Goal: Information Seeking & Learning: Learn about a topic

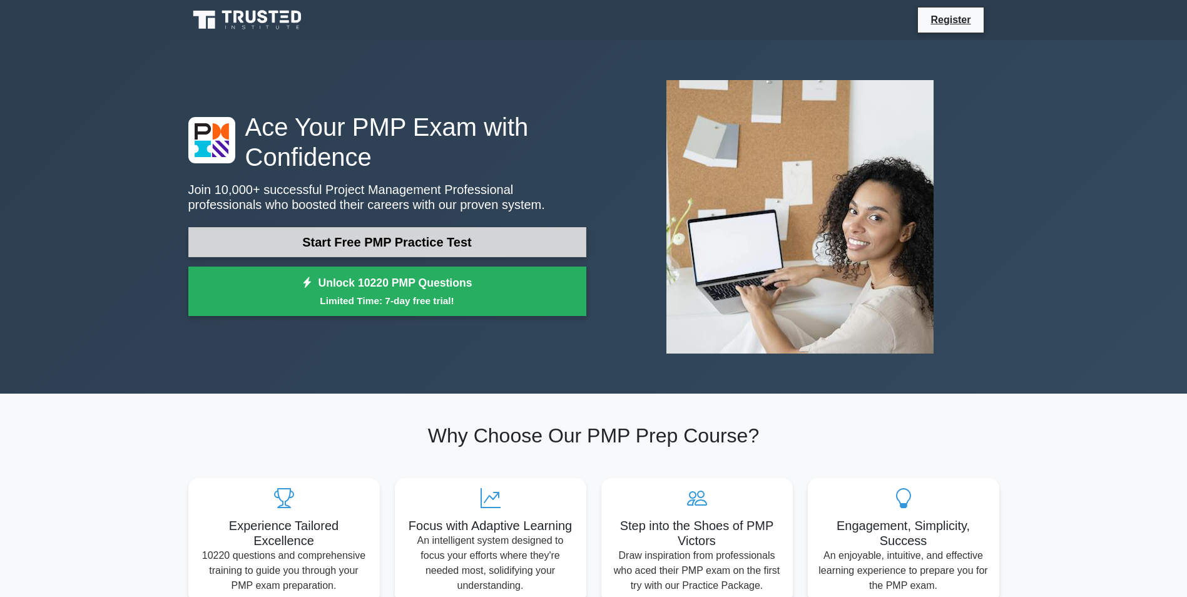
click at [407, 196] on p "Join 10,000+ successful Project Management Professional professionals who boost…" at bounding box center [387, 197] width 398 height 30
click at [402, 229] on link "Start Free PMP Practice Test" at bounding box center [387, 242] width 398 height 30
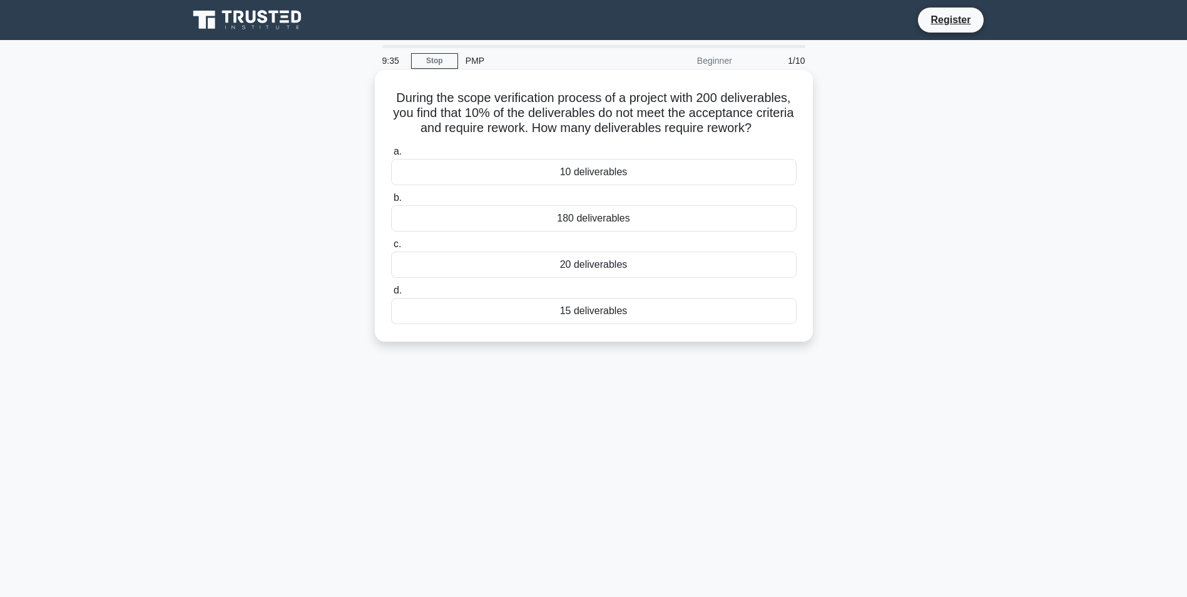
click at [604, 277] on div "20 deliverables" at bounding box center [593, 265] width 405 height 26
click at [391, 248] on input "c. 20 deliverables" at bounding box center [391, 244] width 0 height 8
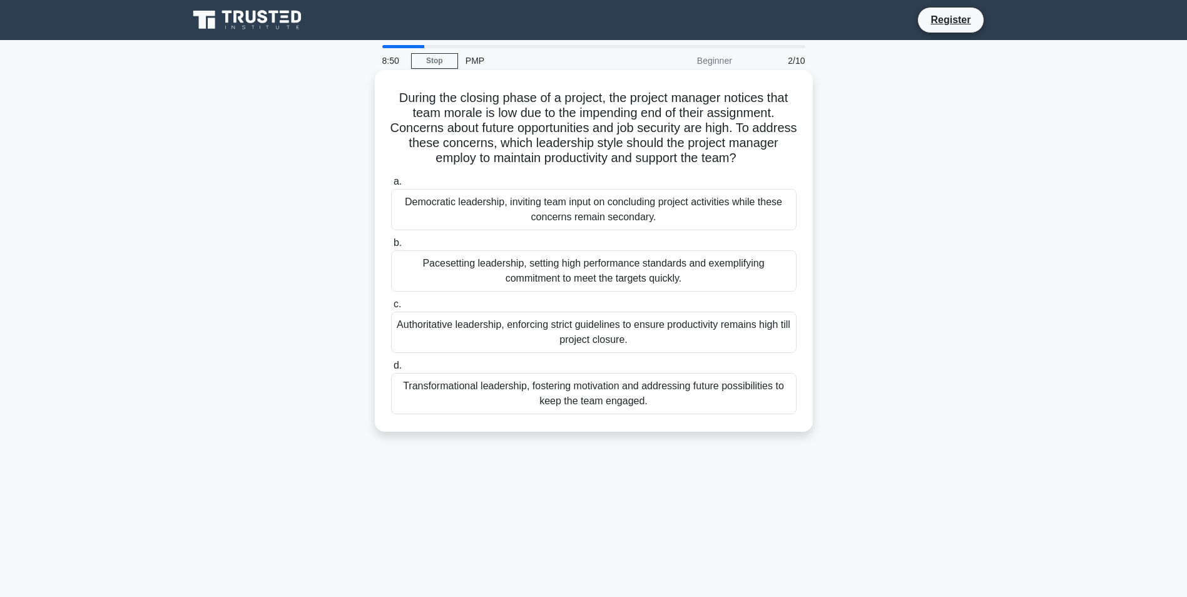
click at [611, 396] on div "Transformational leadership, fostering motivation and addressing future possibi…" at bounding box center [593, 393] width 405 height 41
click at [391, 370] on input "d. Transformational leadership, fostering motivation and addressing future poss…" at bounding box center [391, 366] width 0 height 8
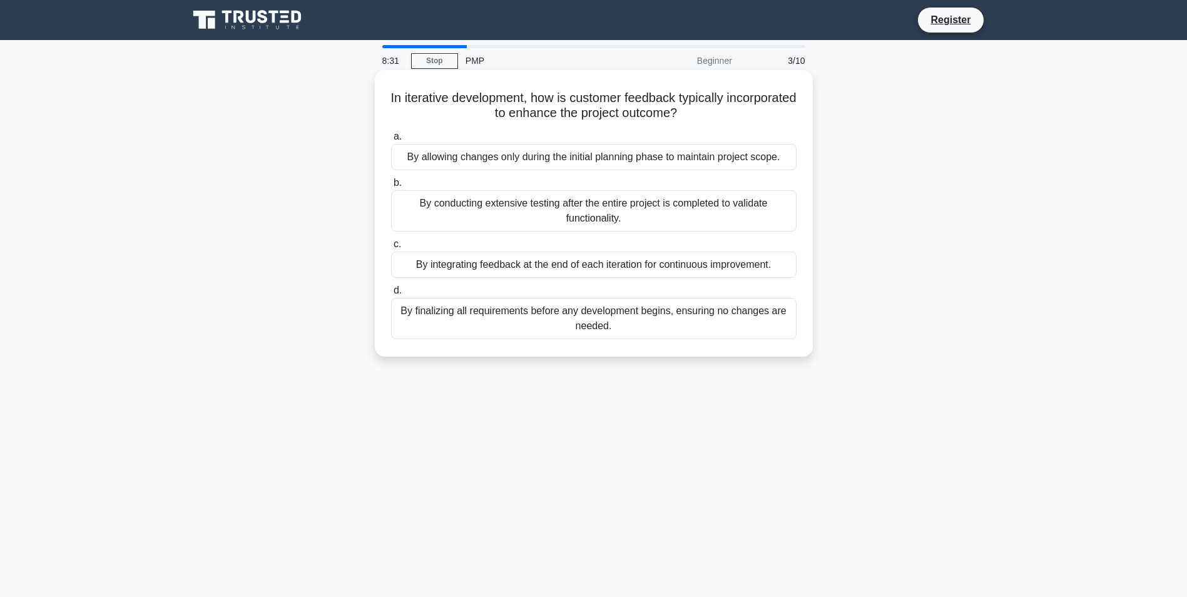
click at [464, 98] on h5 "In iterative development, how is customer feedback typically incorporated to en…" at bounding box center [594, 105] width 408 height 31
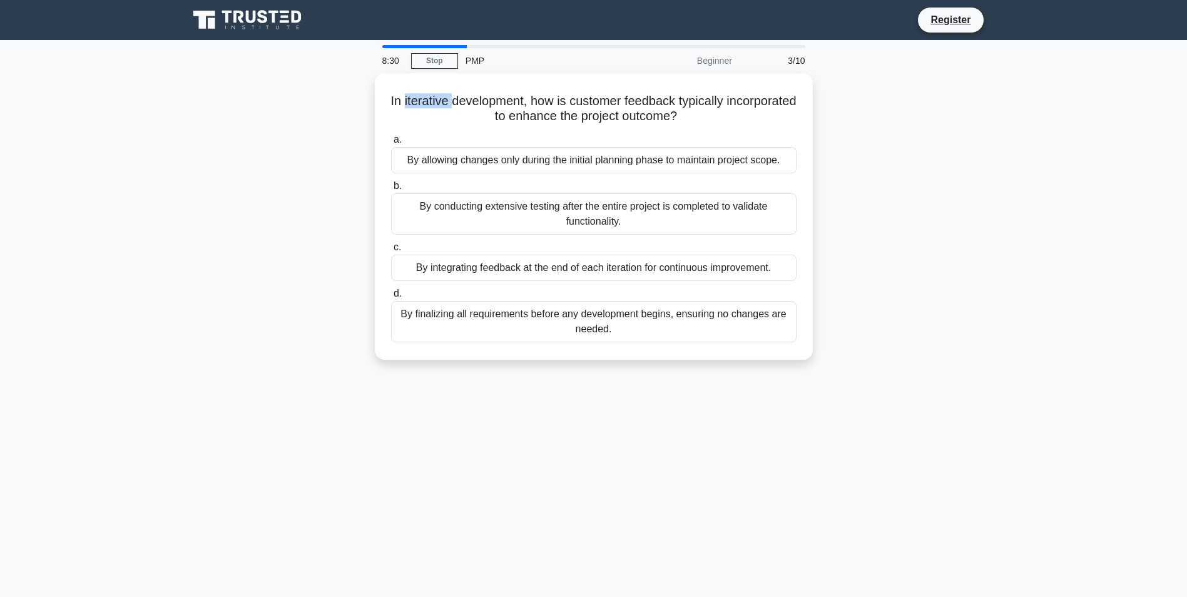
copy h5 "iterative"
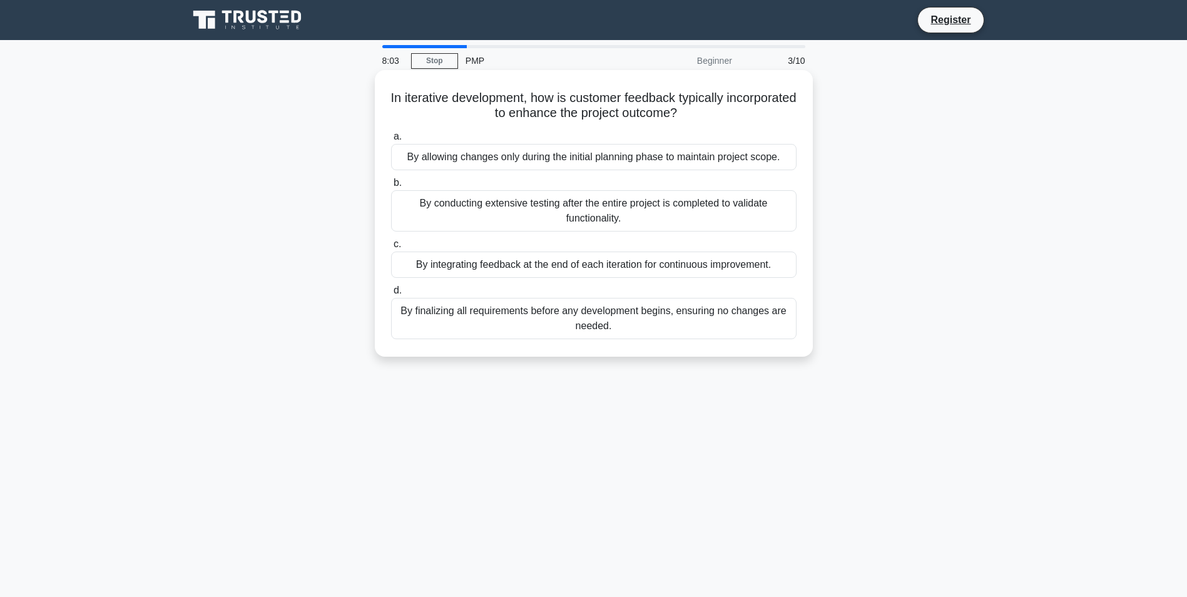
click at [537, 267] on div "By integrating feedback at the end of each iteration for continuous improvement." at bounding box center [593, 265] width 405 height 26
click at [391, 248] on input "c. By integrating feedback at the end of each iteration for continuous improvem…" at bounding box center [391, 244] width 0 height 8
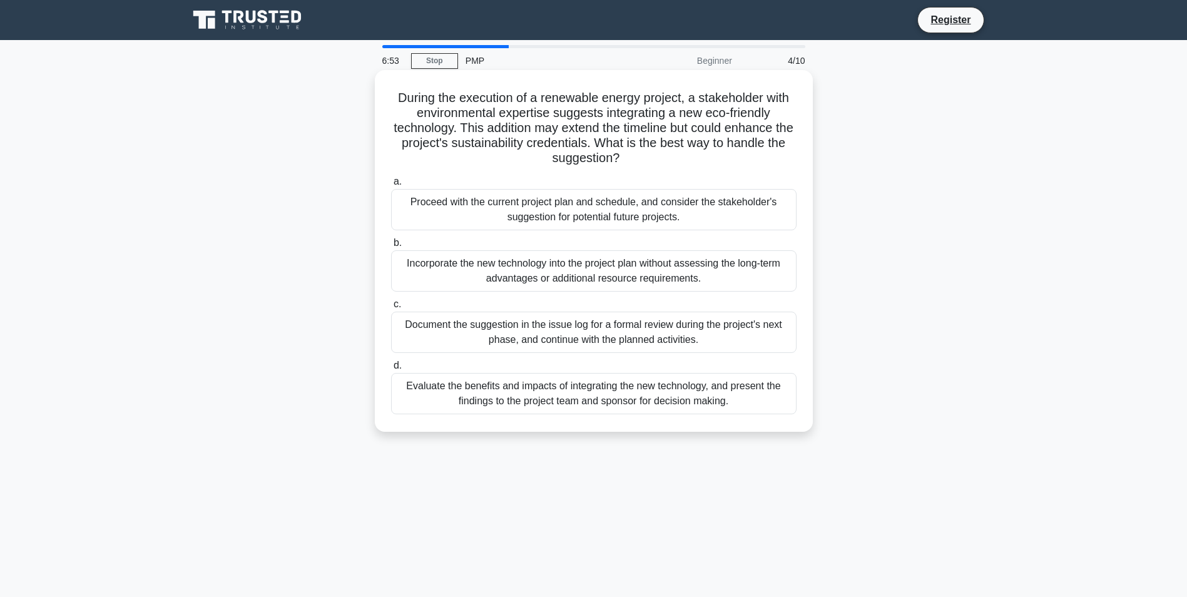
click at [572, 399] on div "Evaluate the benefits and impacts of integrating the new technology, and presen…" at bounding box center [593, 393] width 405 height 41
click at [391, 370] on input "d. Evaluate the benefits and impacts of integrating the new technology, and pre…" at bounding box center [391, 366] width 0 height 8
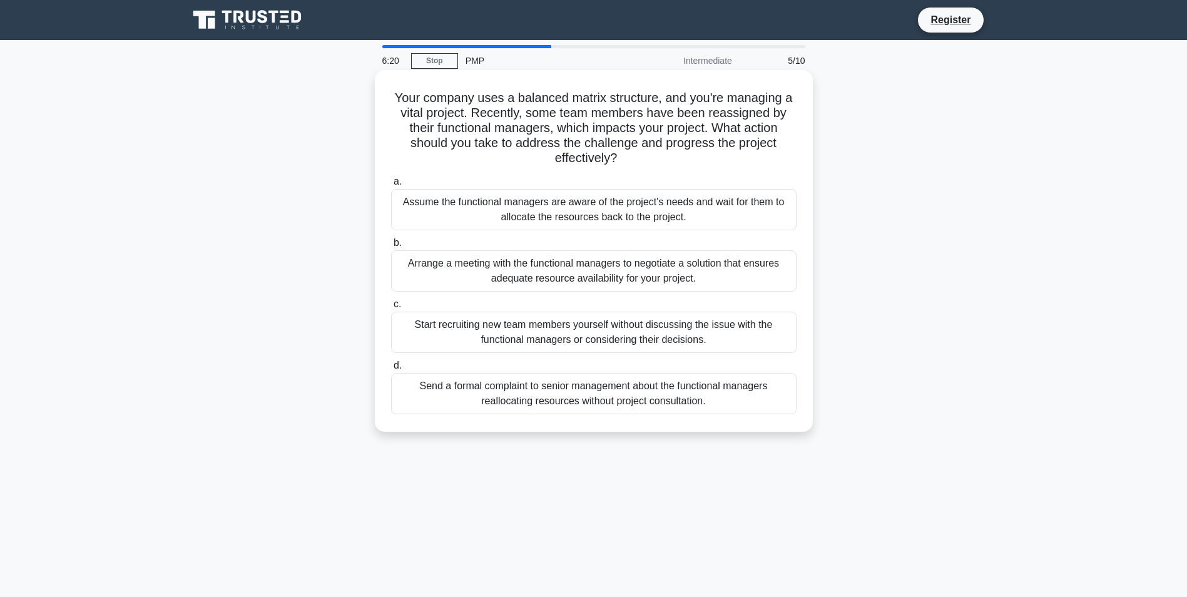
click at [544, 280] on div "Arrange a meeting with the functional managers to negotiate a solution that ens…" at bounding box center [593, 270] width 405 height 41
click at [391, 247] on input "b. Arrange a meeting with the functional managers to negotiate a solution that …" at bounding box center [391, 243] width 0 height 8
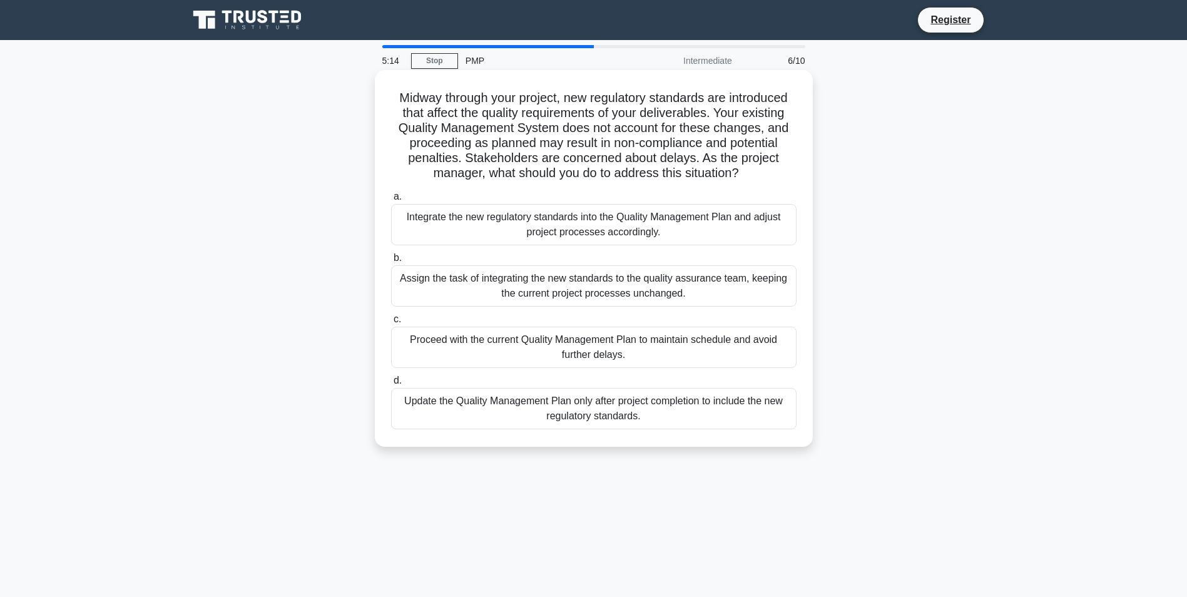
click at [554, 295] on div "Assign the task of integrating the new standards to the quality assurance team,…" at bounding box center [593, 285] width 405 height 41
click at [391, 262] on input "b. Assign the task of integrating the new standards to the quality assurance te…" at bounding box center [391, 258] width 0 height 8
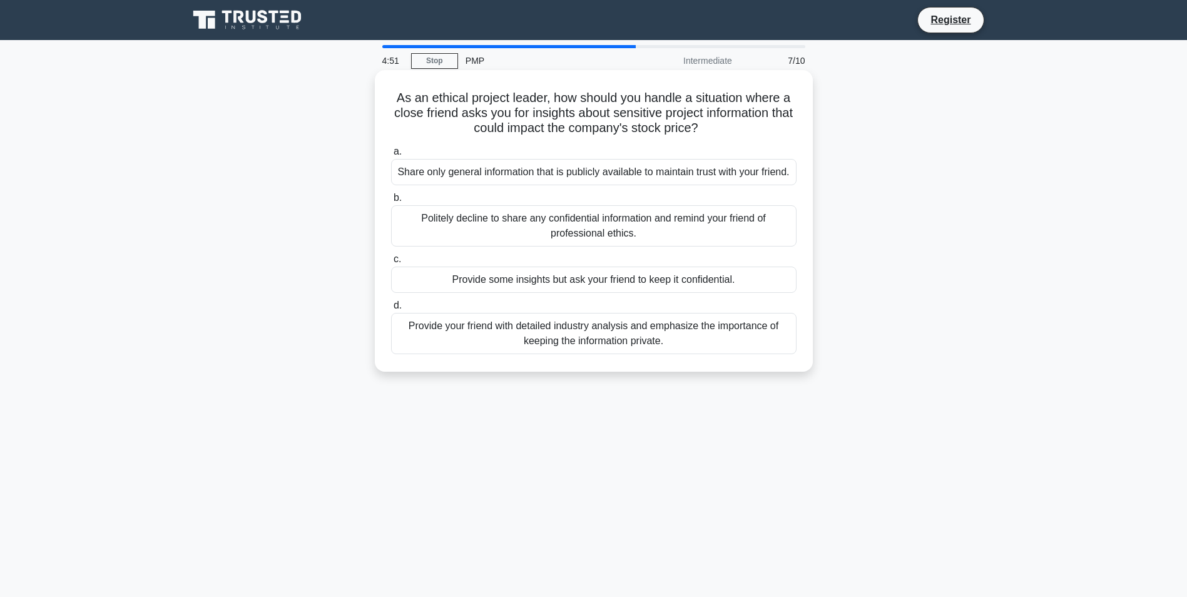
click at [502, 247] on div "Politely decline to share any confidential information and remind your friend o…" at bounding box center [593, 225] width 405 height 41
click at [391, 202] on input "b. Politely decline to share any confidential information and remind your frien…" at bounding box center [391, 198] width 0 height 8
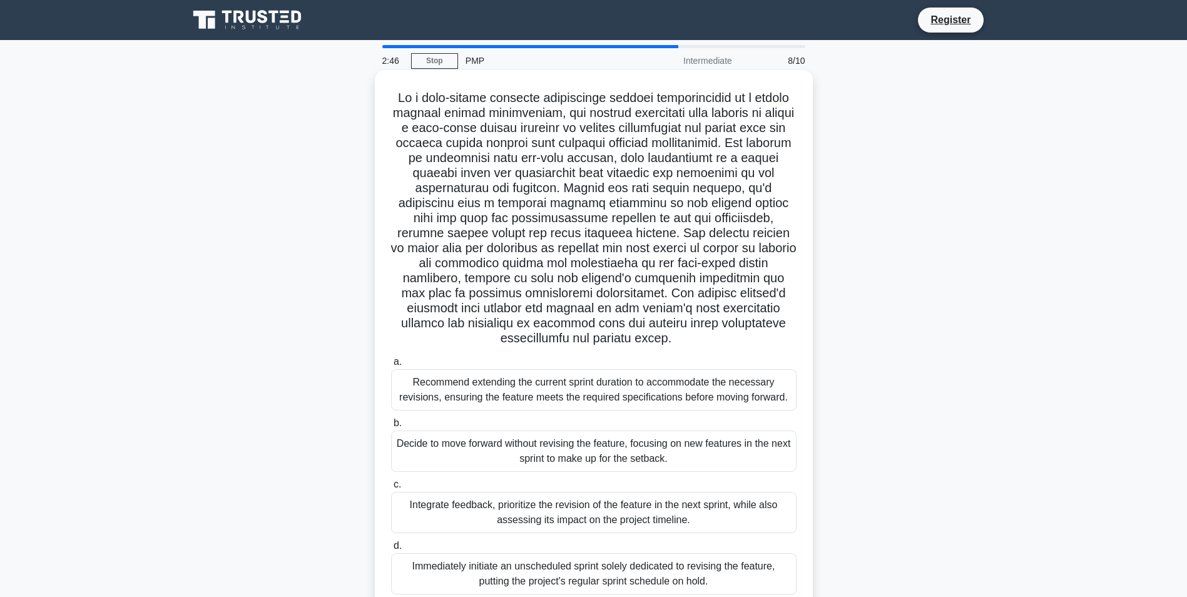
click at [552, 519] on div "Integrate feedback, prioritize the revision of the feature in the next sprint, …" at bounding box center [593, 512] width 405 height 41
click at [391, 489] on input "c. Integrate feedback, prioritize the revision of the feature in the next sprin…" at bounding box center [391, 485] width 0 height 8
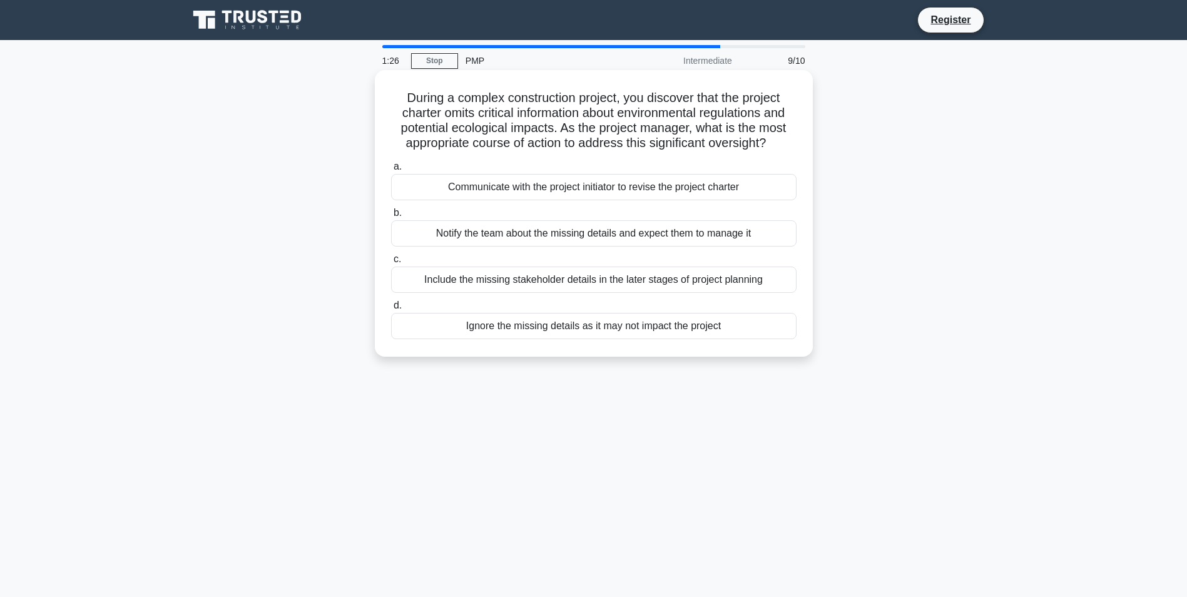
click at [537, 190] on div "Communicate with the project initiator to revise the project charter" at bounding box center [593, 187] width 405 height 26
click at [391, 171] on input "a. Communicate with the project initiator to revise the project charter" at bounding box center [391, 167] width 0 height 8
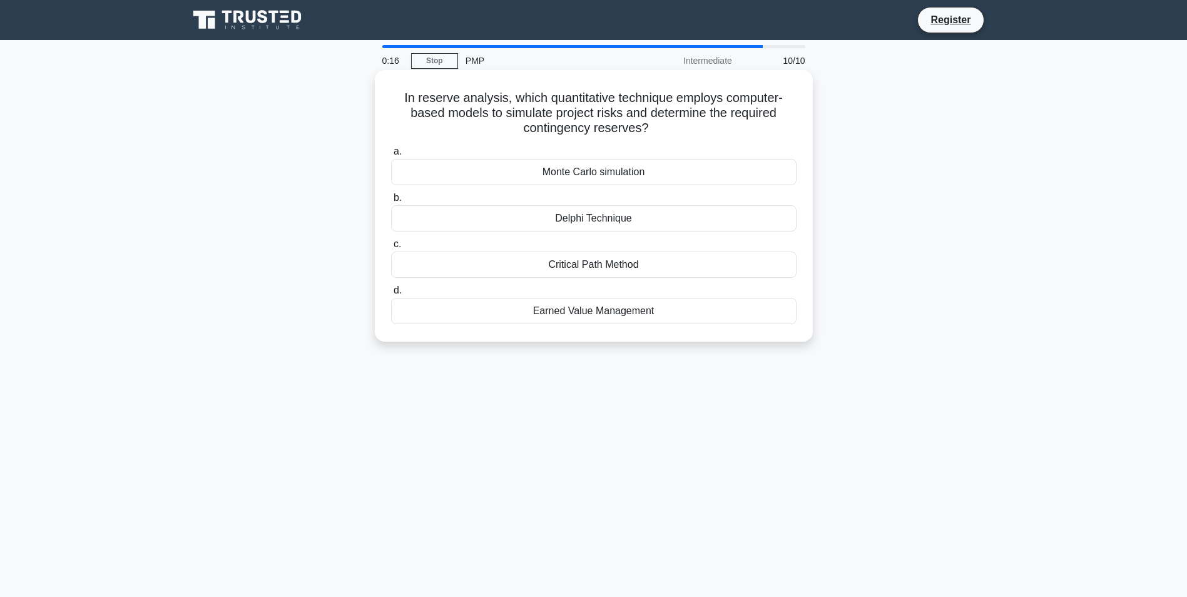
click at [549, 166] on div "Monte Carlo simulation" at bounding box center [593, 172] width 405 height 26
click at [391, 156] on input "a. Monte Carlo simulation" at bounding box center [391, 152] width 0 height 8
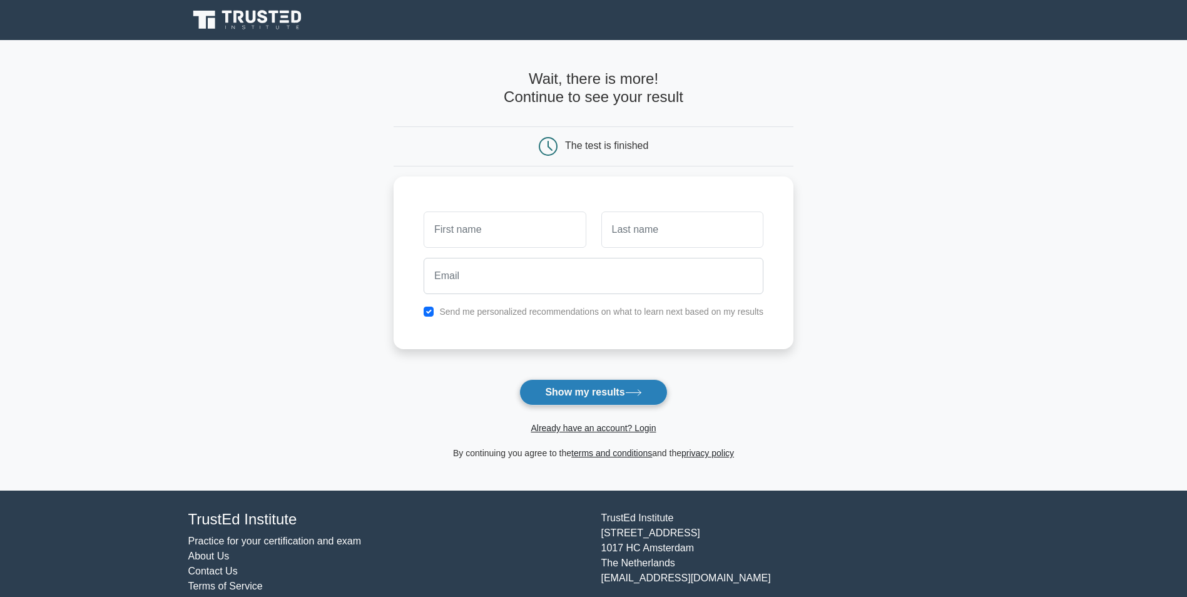
click at [579, 402] on button "Show my results" at bounding box center [593, 392] width 148 height 26
click at [509, 236] on input "text" at bounding box center [505, 226] width 162 height 36
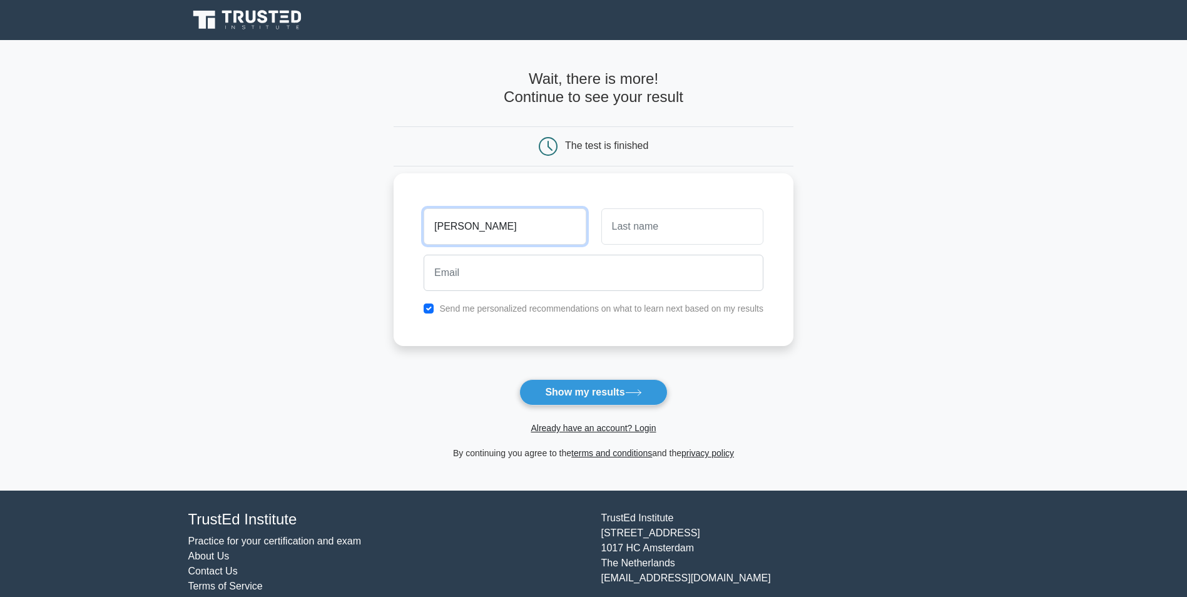
type input "Truong"
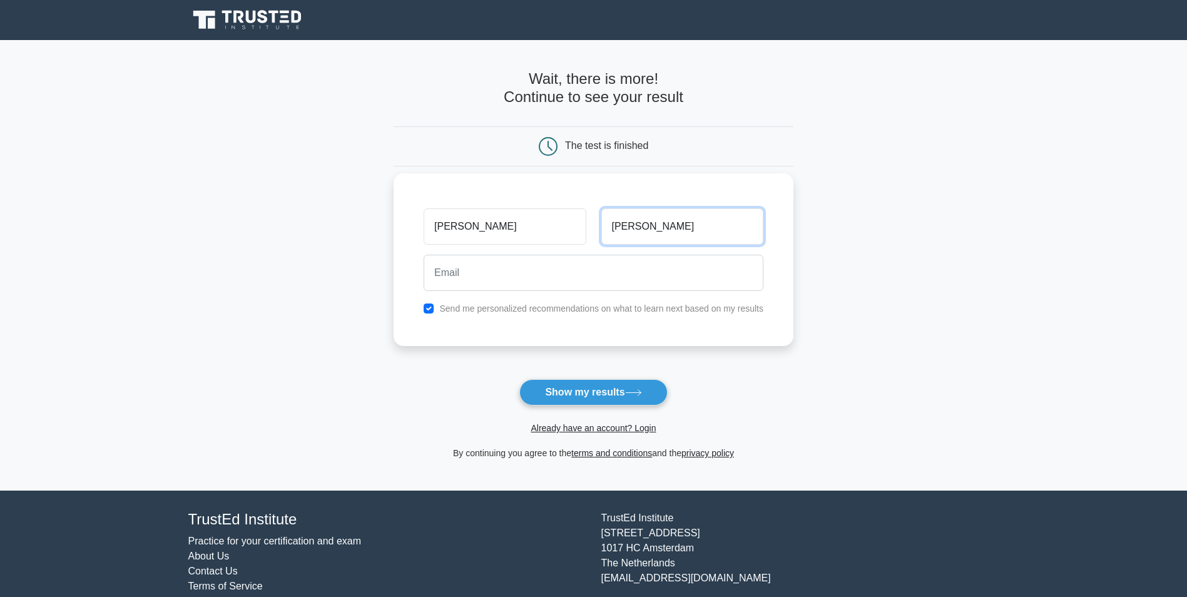
type input "Nguyen"
click at [518, 308] on label "Send me personalized recommendations on what to learn next based on my results" at bounding box center [601, 308] width 324 height 10
click at [497, 318] on div "Truong Nguyen Send me personalized recommendations on what to learn next based …" at bounding box center [594, 259] width 400 height 173
click at [445, 317] on div "Truong Nguyen Send me personalized recommendations on what to learn next based …" at bounding box center [594, 259] width 400 height 173
click at [429, 310] on input "checkbox" at bounding box center [429, 308] width 10 height 10
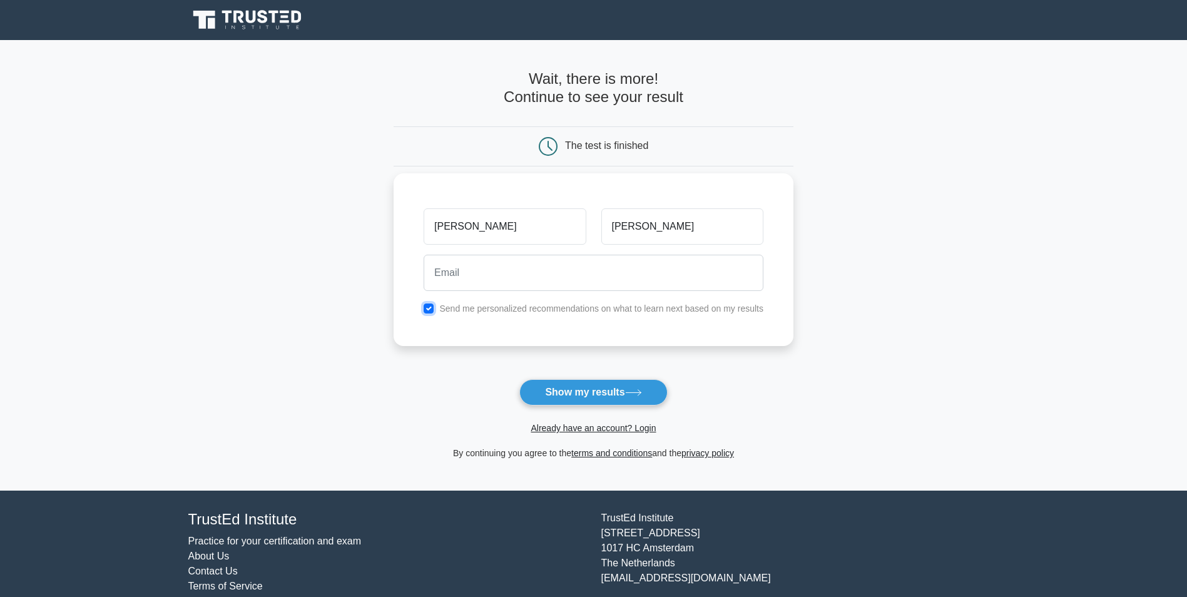
checkbox input "false"
click at [588, 387] on button "Show my results" at bounding box center [593, 392] width 148 height 26
click at [504, 283] on input "email" at bounding box center [594, 273] width 340 height 36
type input "thunkuibap@gmail.com"
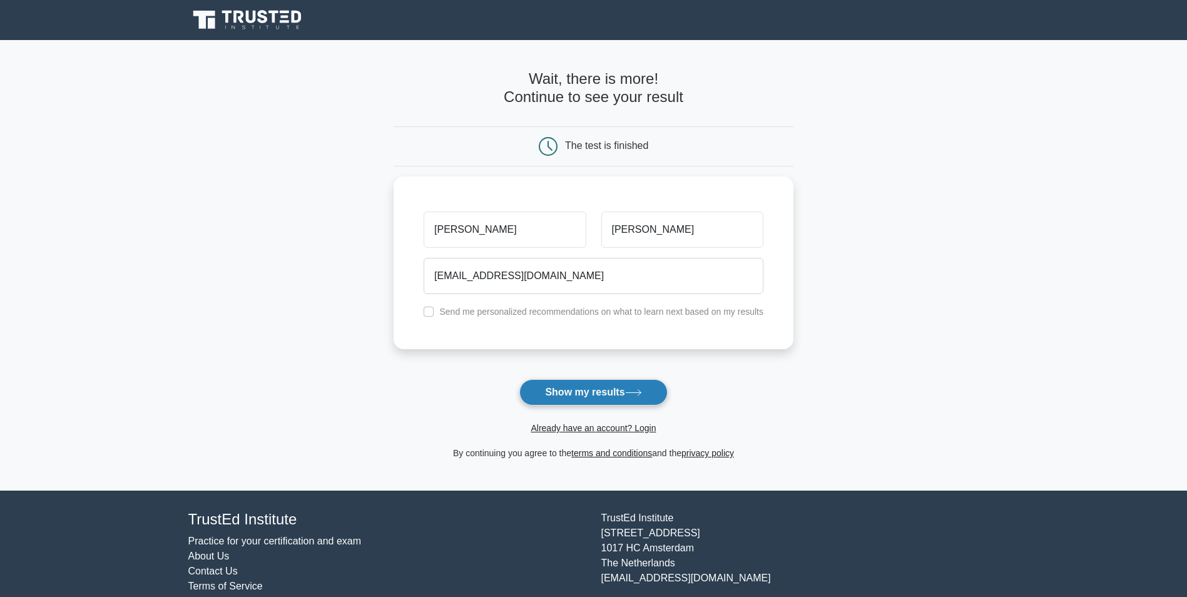
click at [590, 392] on button "Show my results" at bounding box center [593, 392] width 148 height 26
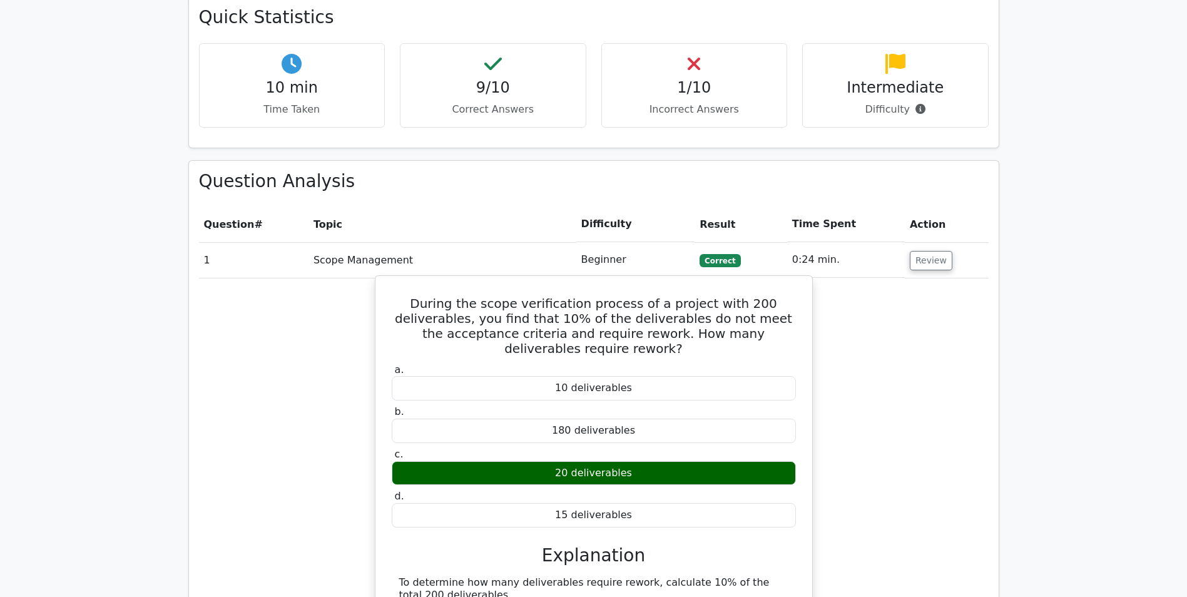
scroll to position [876, 0]
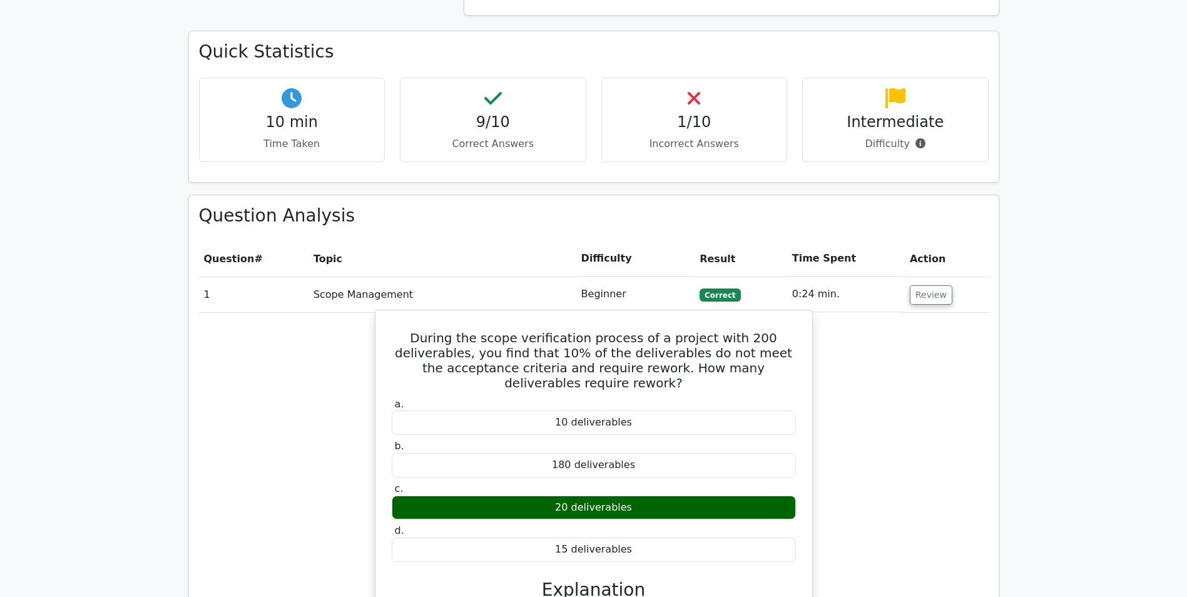
click at [600, 496] on div "20 deliverables" at bounding box center [594, 508] width 404 height 24
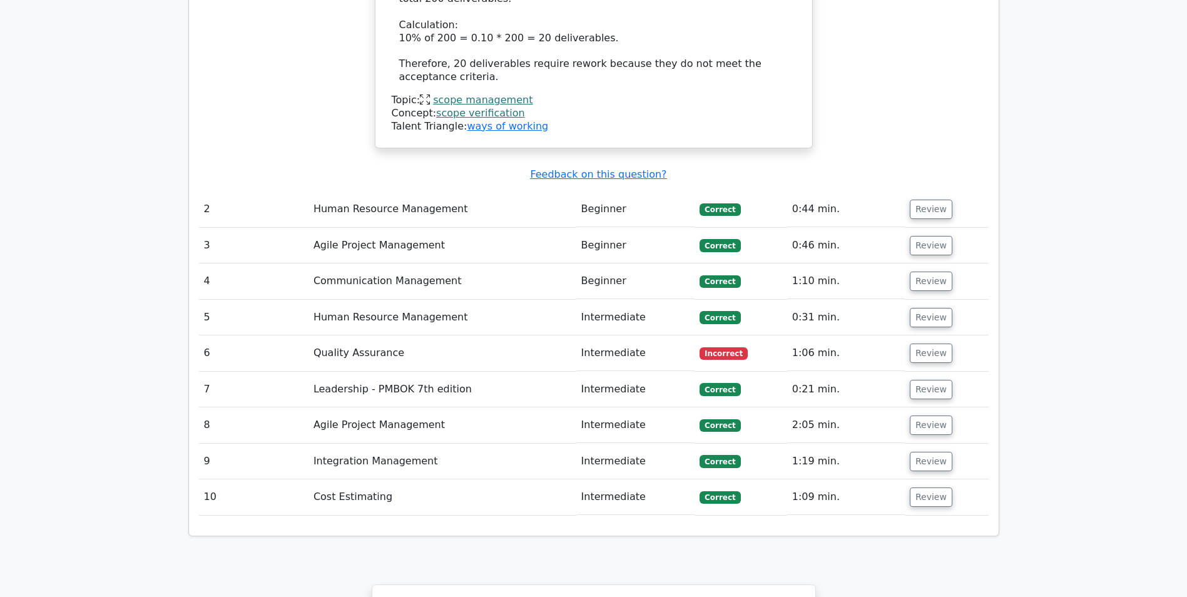
scroll to position [1376, 0]
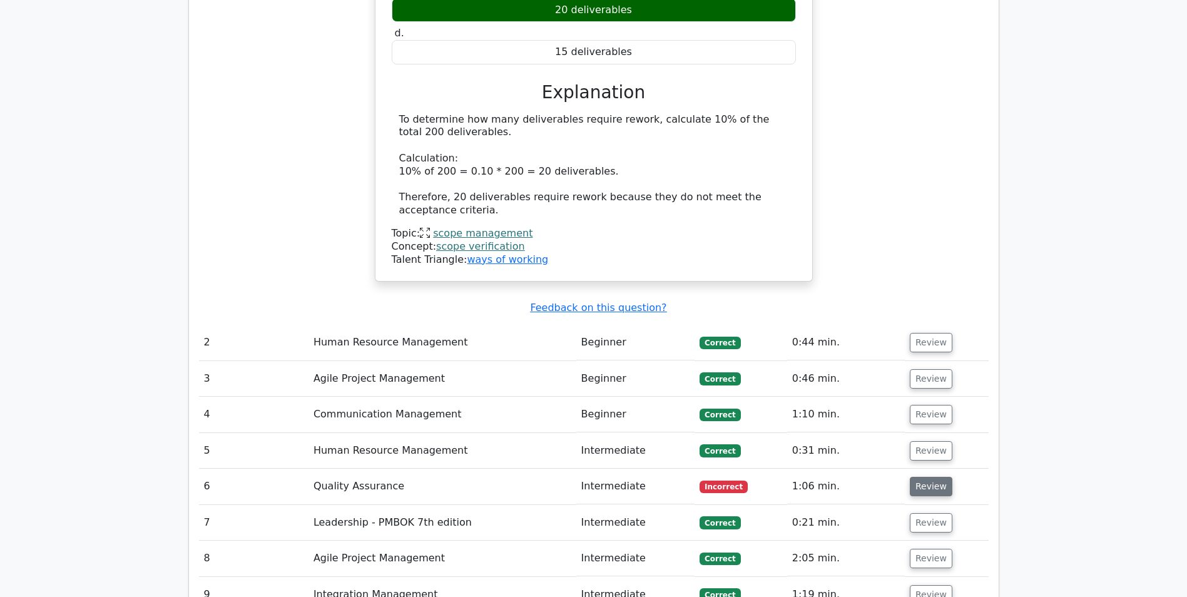
click at [930, 477] on button "Review" at bounding box center [931, 486] width 43 height 19
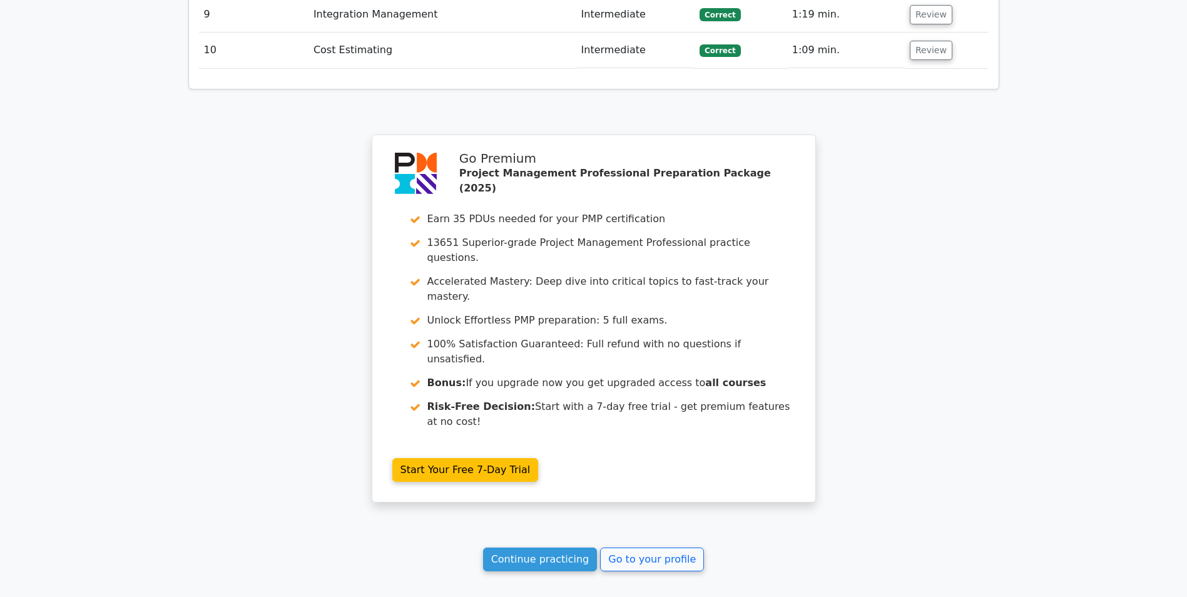
scroll to position [2603, 0]
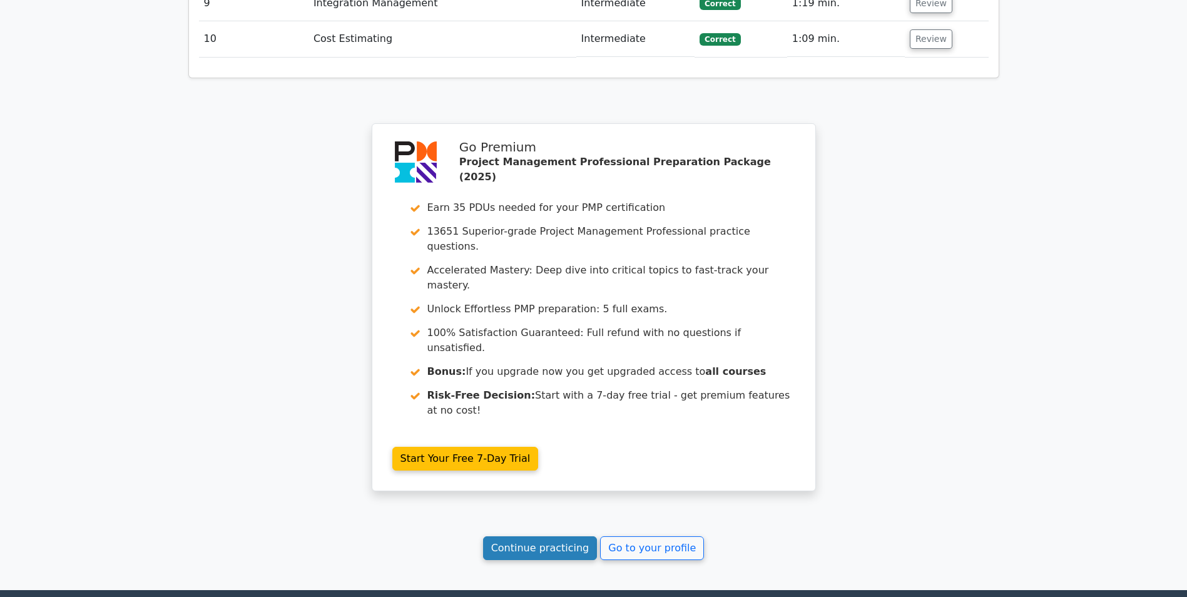
click at [562, 536] on link "Continue practicing" at bounding box center [540, 548] width 114 height 24
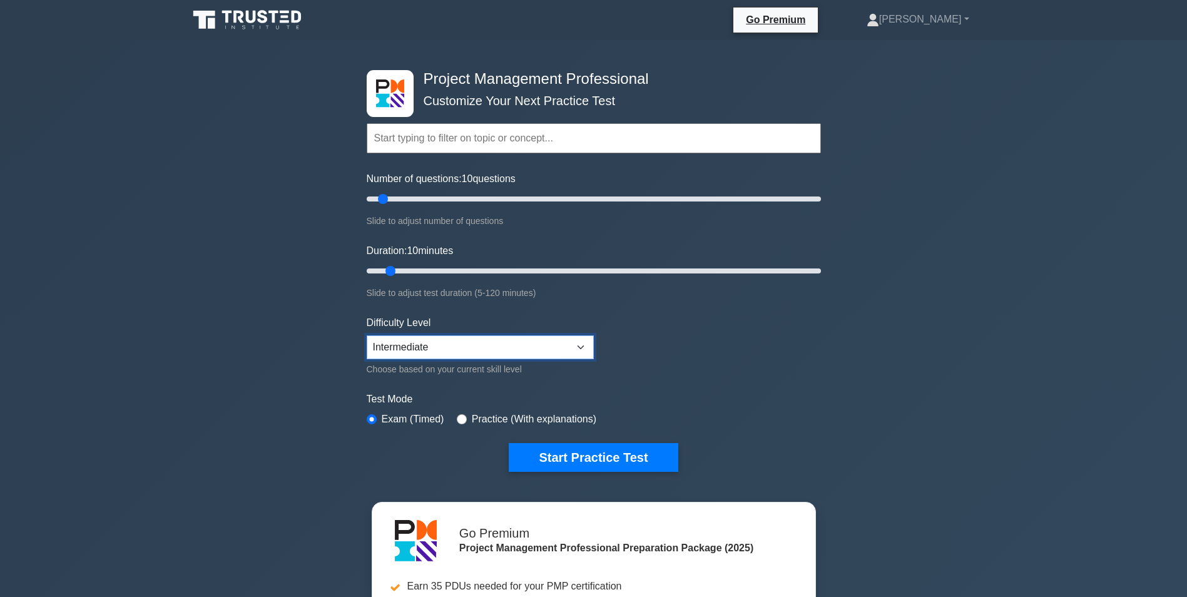
click at [495, 354] on select "Beginner Intermediate Expert" at bounding box center [480, 347] width 227 height 24
click at [495, 353] on select "Beginner Intermediate Expert" at bounding box center [480, 347] width 227 height 24
